Goal: Task Accomplishment & Management: Manage account settings

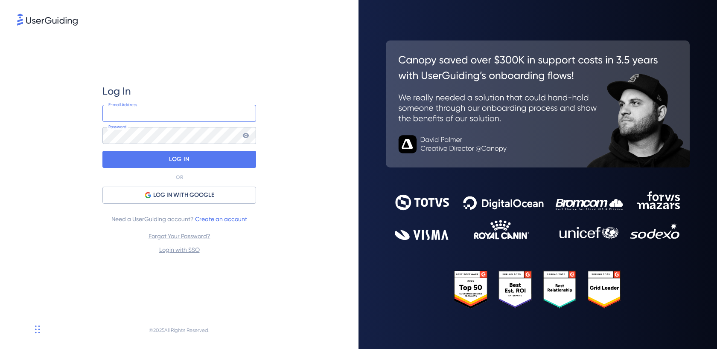
click at [191, 112] on input "email" at bounding box center [179, 113] width 154 height 17
type input "[EMAIL_ADDRESS][DOMAIN_NAME]"
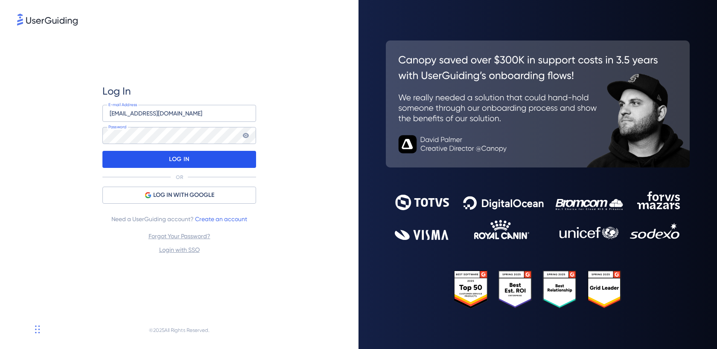
click at [218, 160] on div "LOG IN" at bounding box center [179, 159] width 154 height 17
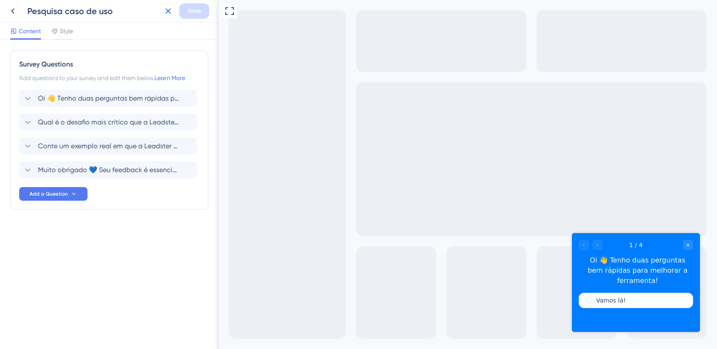
click at [166, 6] on button at bounding box center [167, 10] width 15 height 15
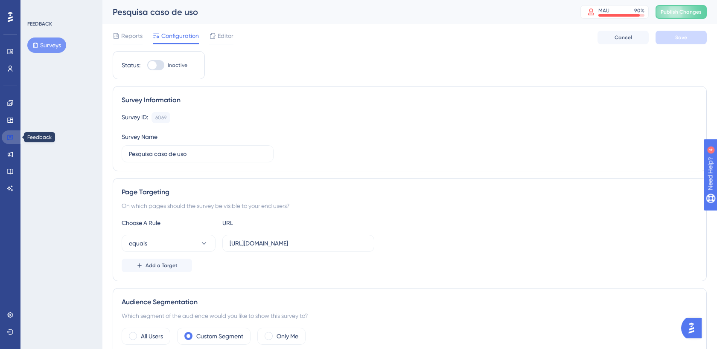
click at [7, 136] on icon at bounding box center [10, 137] width 7 height 7
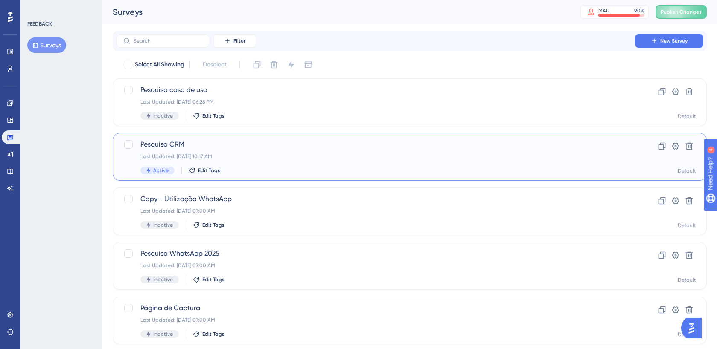
click at [178, 145] on span "Pesquisa CRM" at bounding box center [375, 144] width 470 height 10
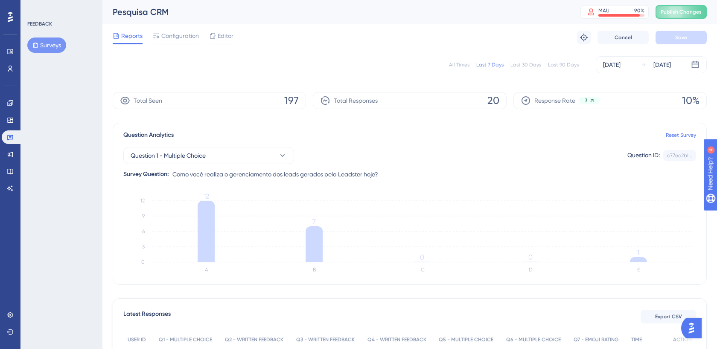
click at [189, 28] on div "Reports Configuration Editor Troubleshoot Cancel Save" at bounding box center [410, 37] width 594 height 27
click at [187, 38] on span "Configuration" at bounding box center [180, 36] width 38 height 10
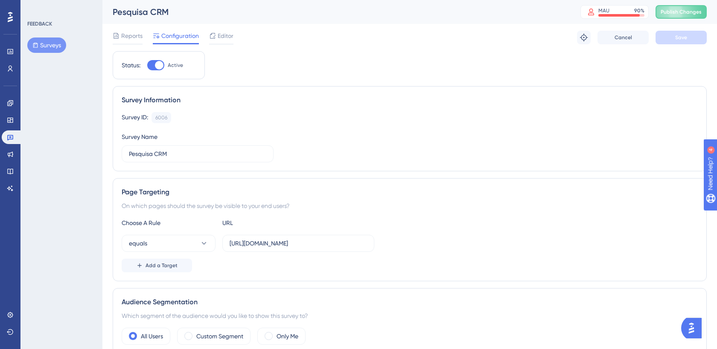
click at [153, 64] on div at bounding box center [155, 65] width 17 height 10
click at [147, 65] on input "Active" at bounding box center [147, 65] width 0 height 0
checkbox input "false"
click at [681, 35] on span "Save" at bounding box center [681, 37] width 12 height 7
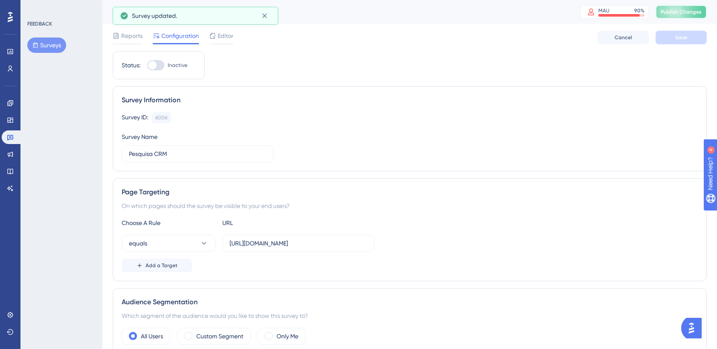
click at [679, 12] on span "Publish Changes" at bounding box center [680, 12] width 41 height 7
click at [15, 136] on link at bounding box center [12, 138] width 20 height 14
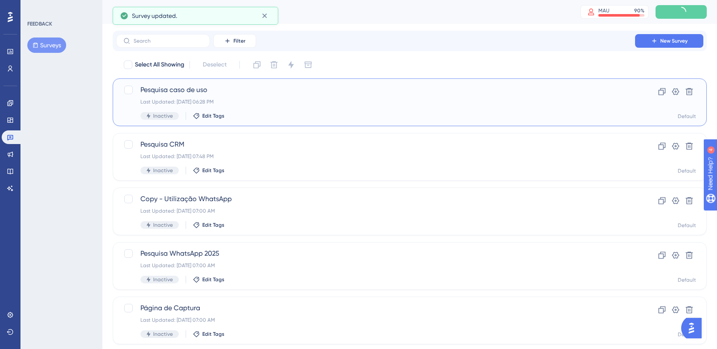
click at [192, 94] on span "Pesquisa caso de uso" at bounding box center [375, 90] width 470 height 10
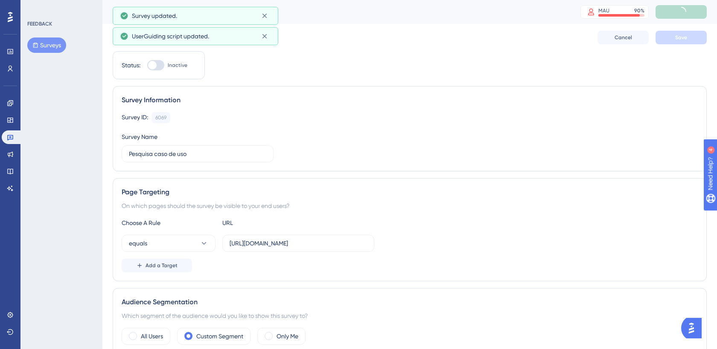
click at [157, 65] on div at bounding box center [152, 65] width 9 height 9
click at [147, 65] on input "Inactive" at bounding box center [147, 65] width 0 height 0
checkbox input "true"
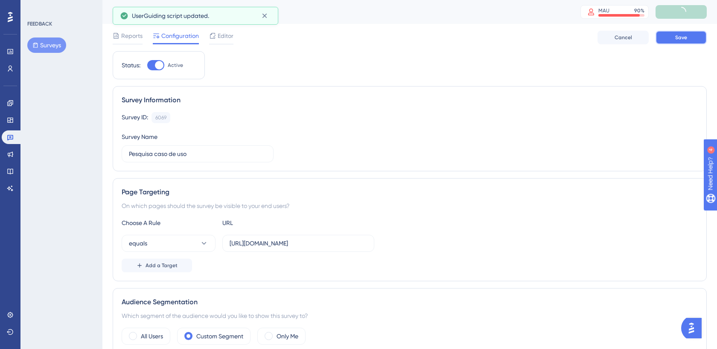
click at [668, 36] on button "Save" at bounding box center [680, 38] width 51 height 14
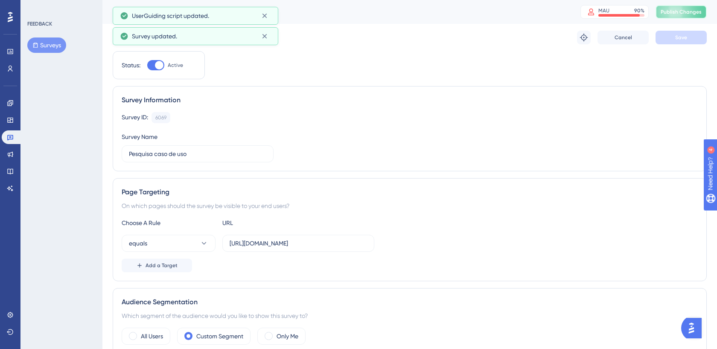
click at [672, 13] on span "Publish Changes" at bounding box center [680, 12] width 41 height 7
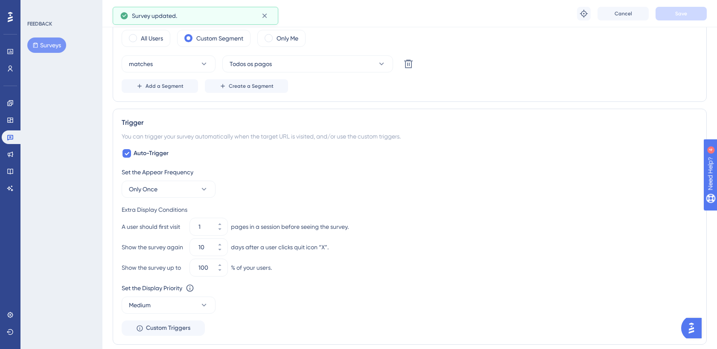
scroll to position [309, 0]
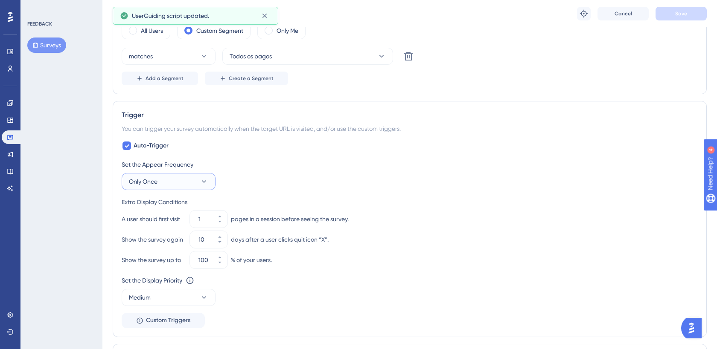
click at [171, 183] on button "Only Once" at bounding box center [169, 181] width 94 height 17
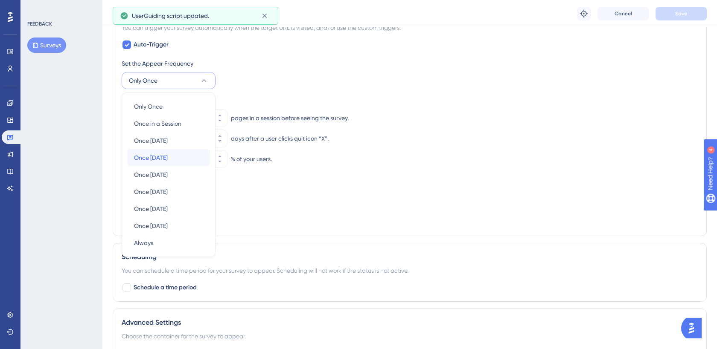
click at [174, 156] on div "Once [DATE] Once [DATE]" at bounding box center [168, 157] width 69 height 17
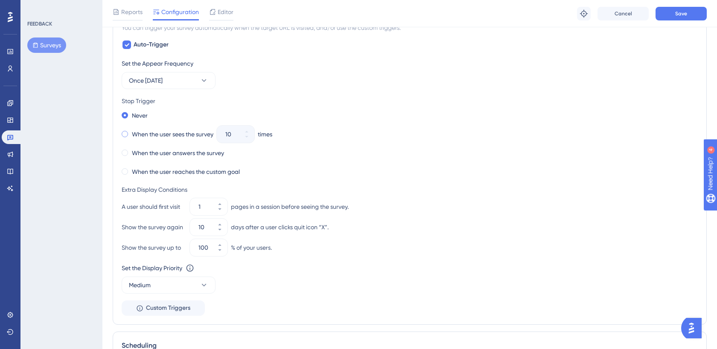
click at [149, 134] on label "When the user sees the survey" at bounding box center [172, 134] width 81 height 10
click at [249, 134] on icon at bounding box center [246, 136] width 5 height 5
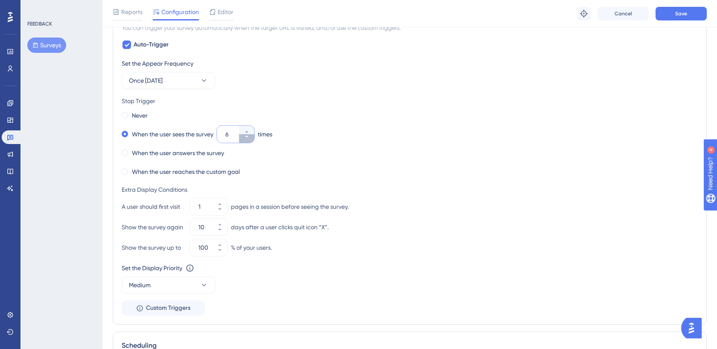
click at [249, 134] on icon at bounding box center [246, 136] width 5 height 5
type input "3"
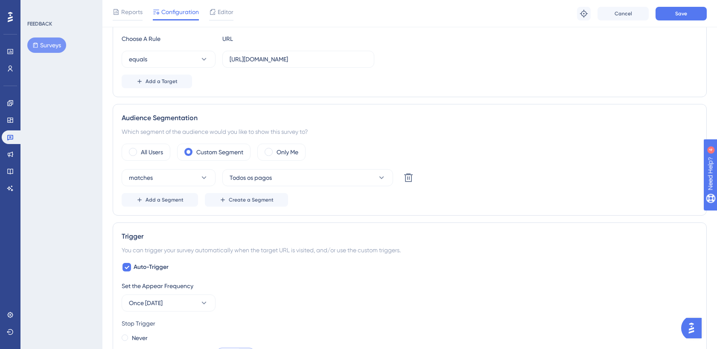
scroll to position [0, 0]
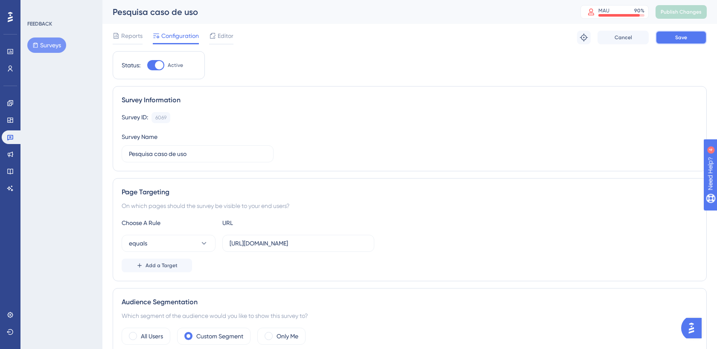
click at [683, 31] on button "Save" at bounding box center [680, 38] width 51 height 14
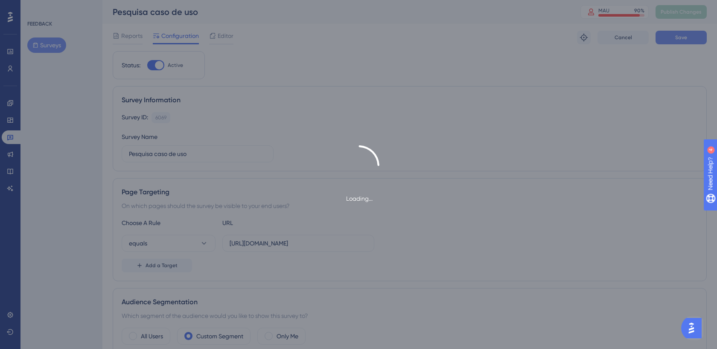
click at [683, 31] on div "Loading..." at bounding box center [358, 174] width 717 height 349
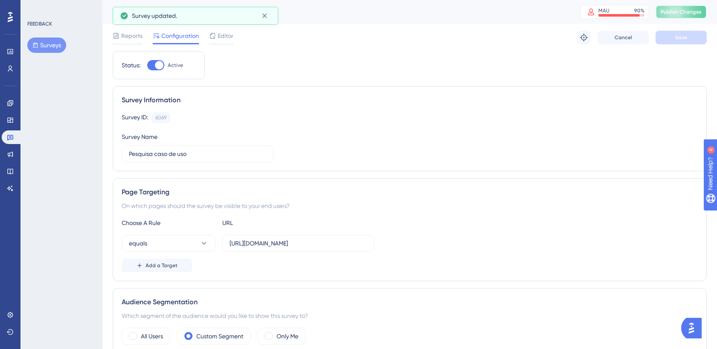
click at [681, 12] on span "Publish Changes" at bounding box center [680, 12] width 41 height 7
